Goal: Information Seeking & Learning: Learn about a topic

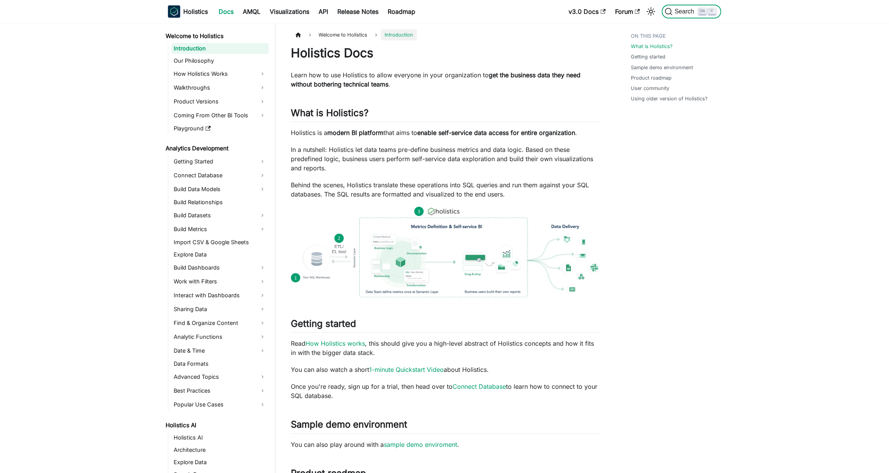
click at [709, 15] on button "Search K" at bounding box center [692, 12] width 60 height 14
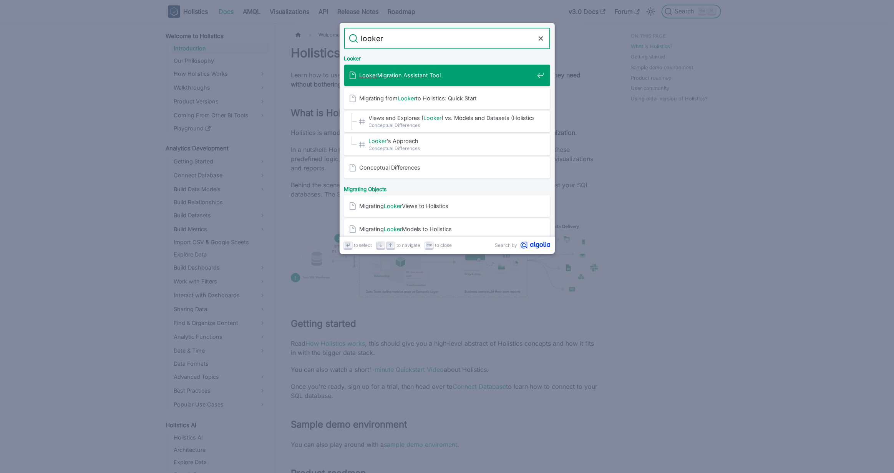
type input "looker"
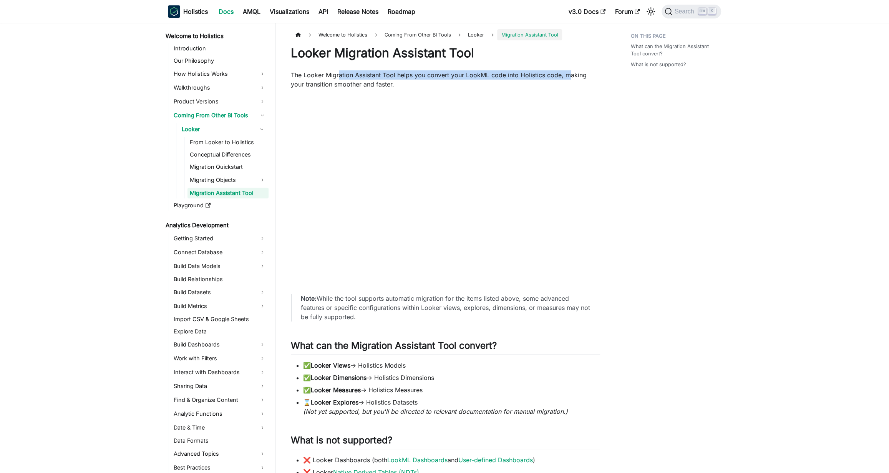
drag, startPoint x: 339, startPoint y: 77, endPoint x: 569, endPoint y: 74, distance: 230.6
click at [569, 74] on p "The Looker Migration Assistant Tool helps you convert your LookML code into Hol…" at bounding box center [445, 79] width 309 height 18
click at [701, 256] on div "What can the Migration Assistant Tool convert? What is not supported?" at bounding box center [672, 325] width 113 height 592
click at [700, 240] on div "What can the Migration Assistant Tool convert? What is not supported?" at bounding box center [672, 325] width 113 height 592
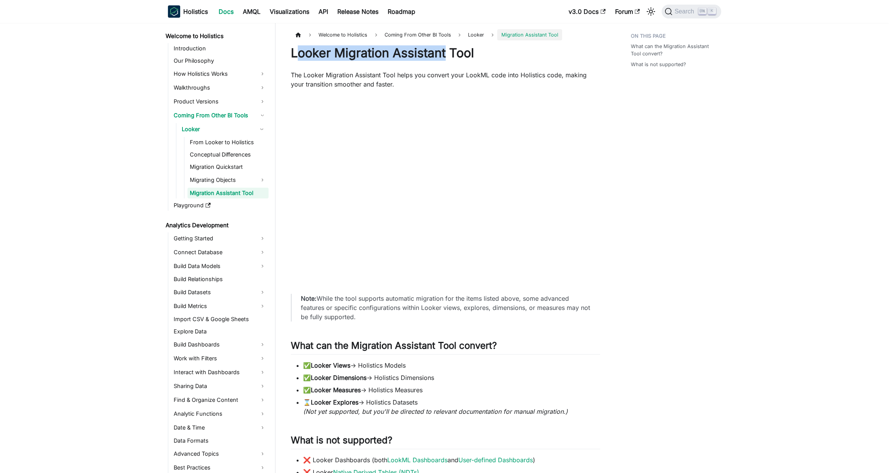
drag, startPoint x: 295, startPoint y: 56, endPoint x: 447, endPoint y: 56, distance: 151.4
click at [447, 56] on h1 "Looker Migration Assistant Tool" at bounding box center [445, 52] width 309 height 15
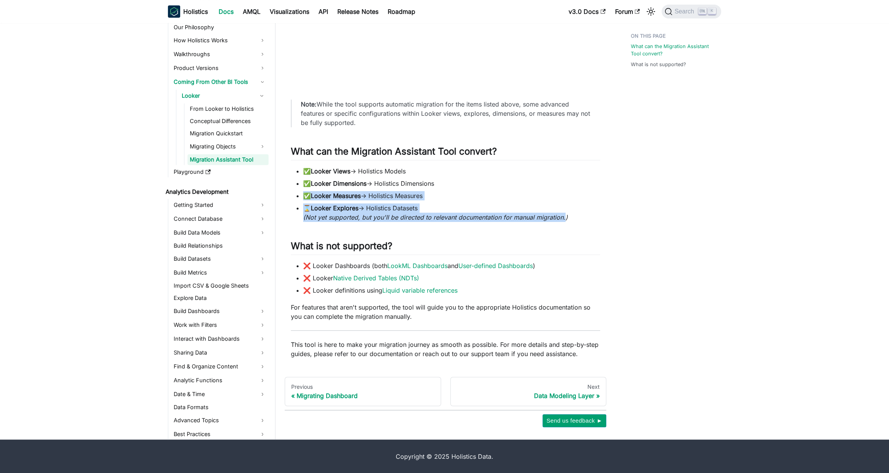
drag, startPoint x: 331, startPoint y: 188, endPoint x: 564, endPoint y: 213, distance: 233.8
click at [564, 213] on ul "✅ Looker Views → Holistics Models ✅ Looker Dimensions → Holistics Dimensions ✅ …" at bounding box center [445, 193] width 309 height 55
click at [564, 213] on em "(Not yet supported, but you'll be directed to relevant documentation for manual…" at bounding box center [435, 217] width 265 height 8
drag, startPoint x: 360, startPoint y: 190, endPoint x: 599, endPoint y: 215, distance: 241.0
click at [599, 215] on ul "✅ Looker Views → Holistics Models ✅ Looker Dimensions → Holistics Dimensions ✅ …" at bounding box center [445, 193] width 309 height 55
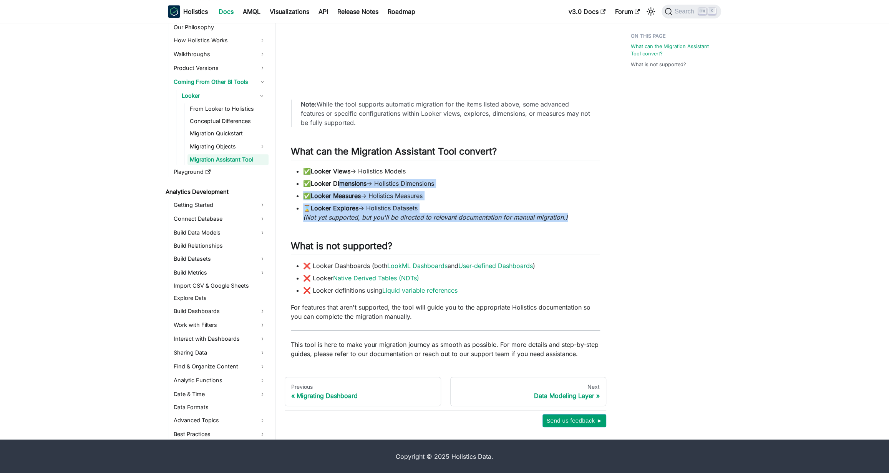
click at [599, 215] on li "⌛ Looker Explores → Holistics Datasets (Not yet supported, but you'll be direct…" at bounding box center [451, 212] width 297 height 18
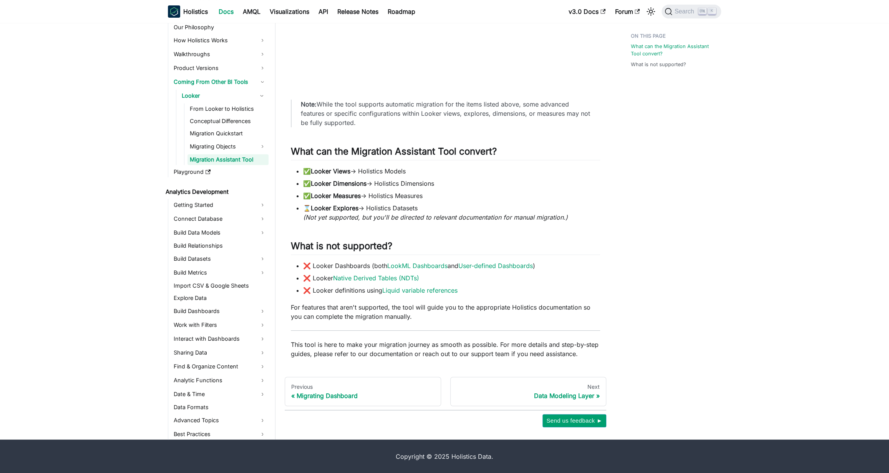
click at [599, 215] on li "⌛ Looker Explores → Holistics Datasets (Not yet supported, but you'll be direct…" at bounding box center [451, 212] width 297 height 18
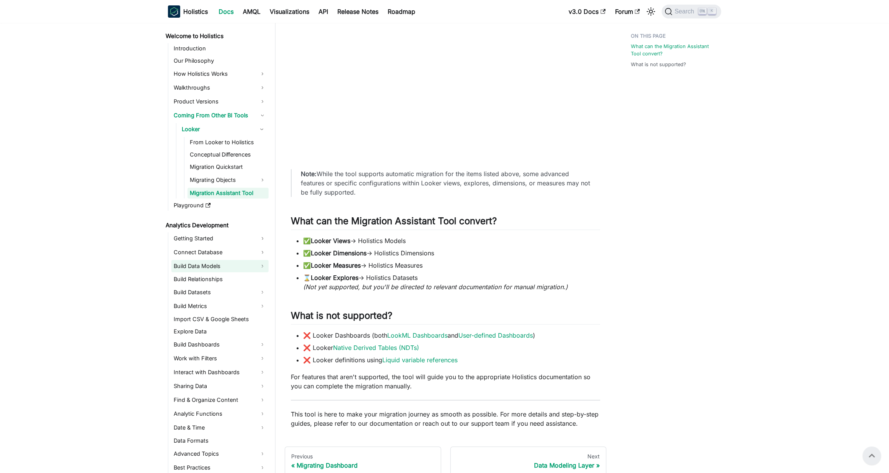
scroll to position [27, 0]
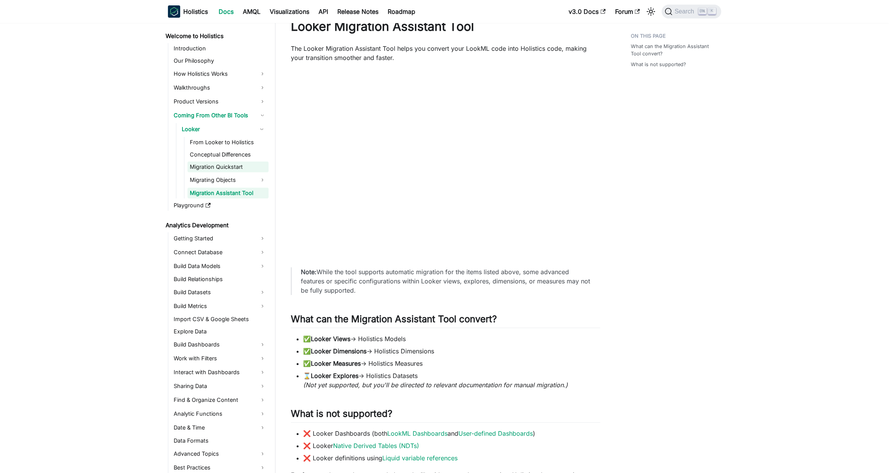
click at [234, 166] on link "Migration Quickstart" at bounding box center [228, 166] width 81 height 11
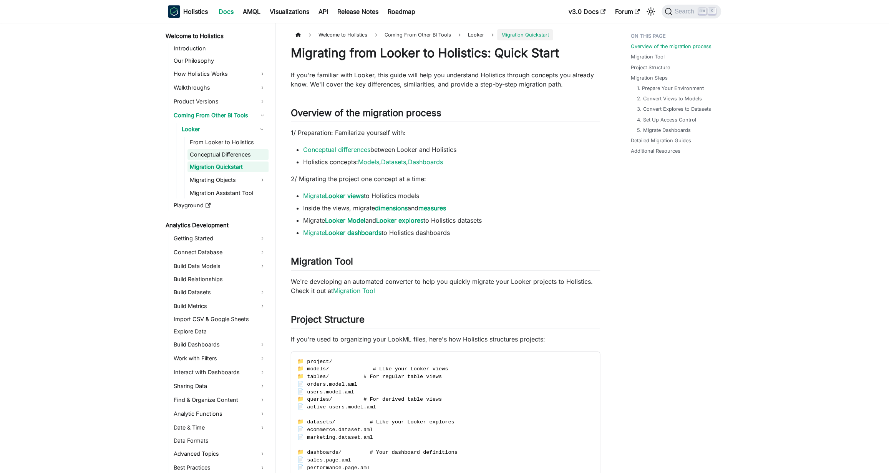
click at [236, 154] on link "Conceptual Differences" at bounding box center [228, 154] width 81 height 11
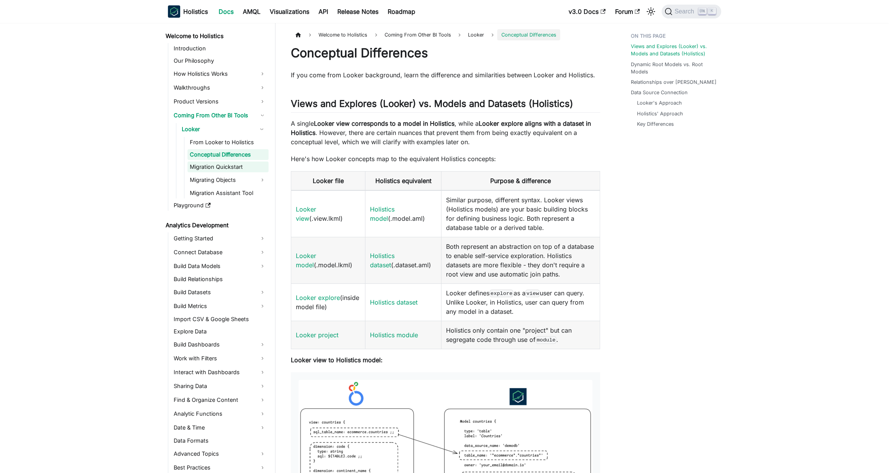
click at [228, 164] on link "Migration Quickstart" at bounding box center [228, 166] width 81 height 11
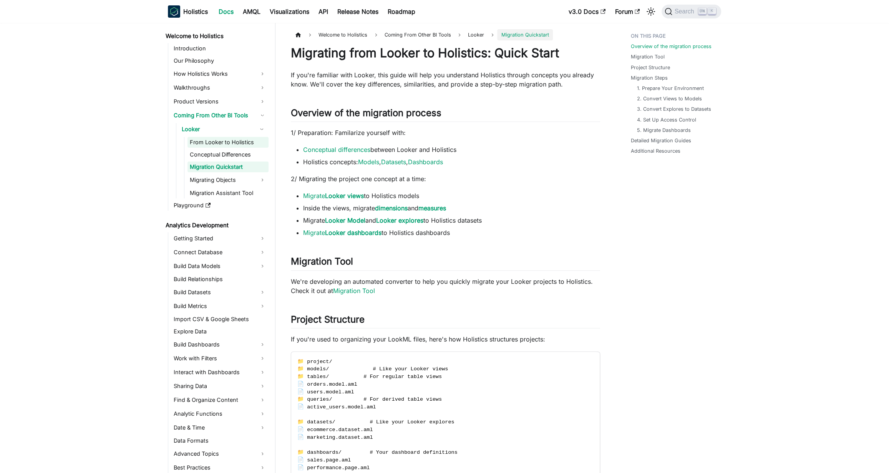
click at [231, 146] on link "From Looker to Holistics" at bounding box center [228, 142] width 81 height 11
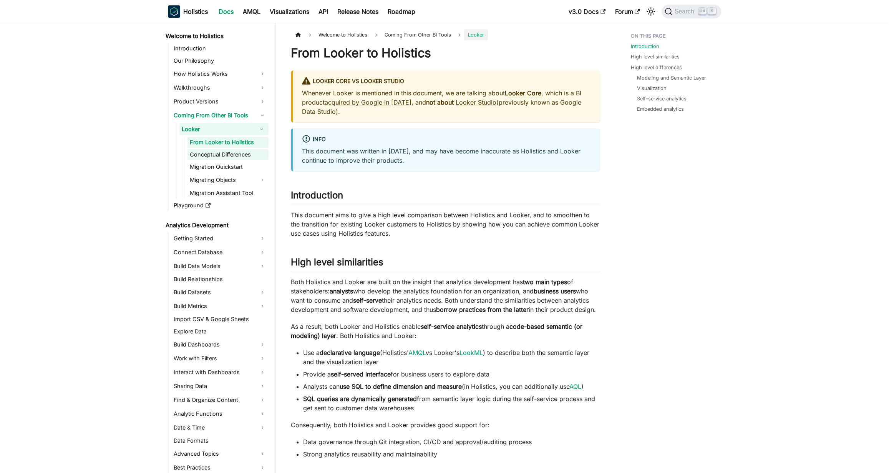
click at [225, 154] on link "Conceptual Differences" at bounding box center [228, 154] width 81 height 11
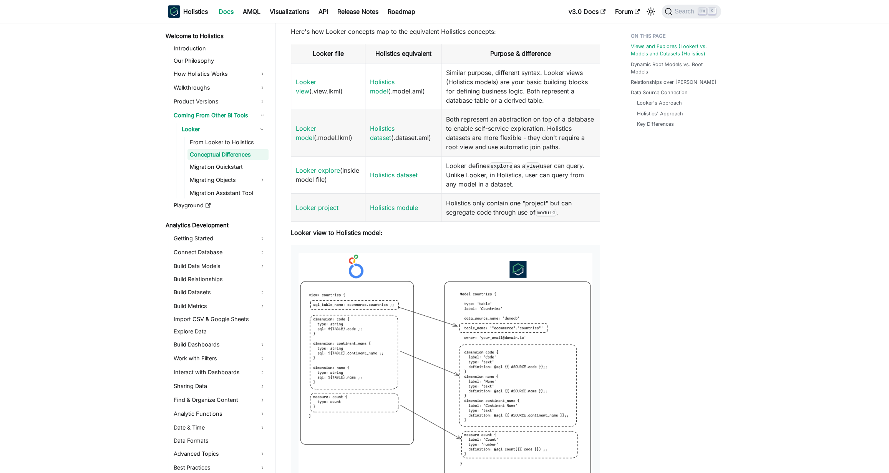
scroll to position [209, 0]
